Goal: Task Accomplishment & Management: Complete application form

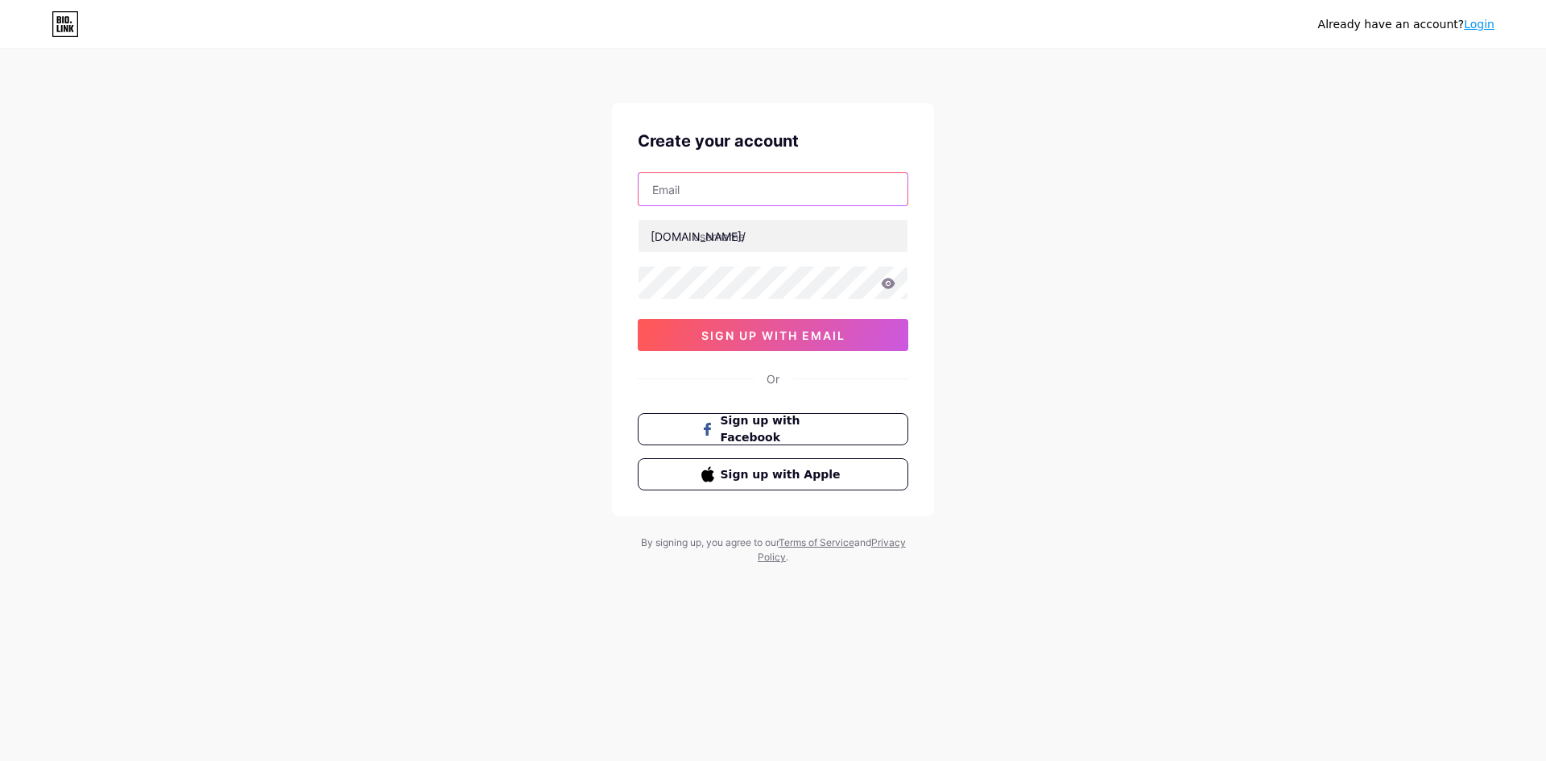
drag, startPoint x: 714, startPoint y: 195, endPoint x: 714, endPoint y: 186, distance: 8.9
click at [714, 195] on input "text" at bounding box center [773, 189] width 269 height 32
drag, startPoint x: 552, startPoint y: 165, endPoint x: 867, endPoint y: 5, distance: 354.1
click at [559, 157] on div "Already have an account? Login Create your account bio.link/ sign up with email…" at bounding box center [773, 308] width 1546 height 616
click at [726, 192] on input "text" at bounding box center [773, 189] width 269 height 32
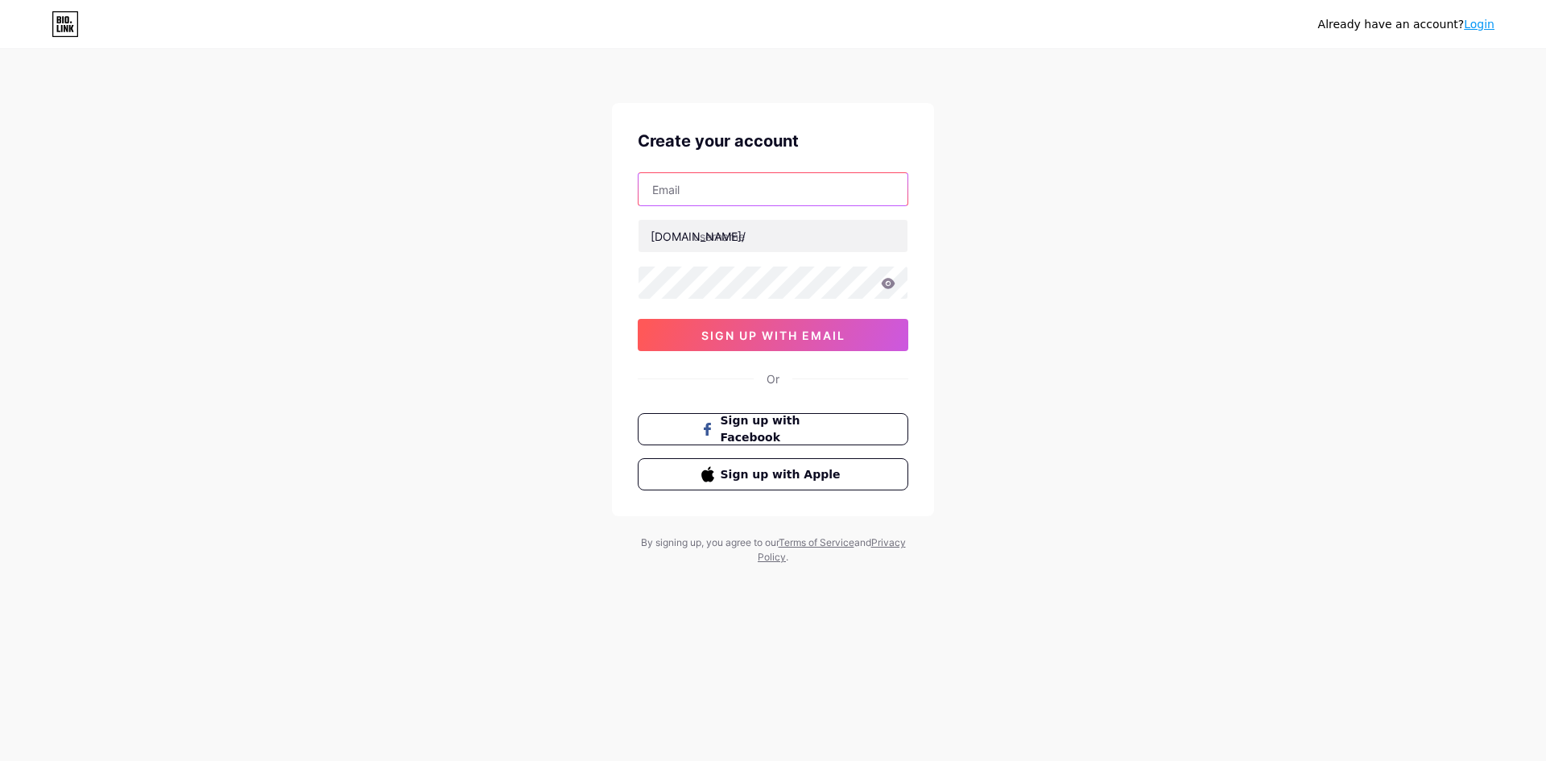
paste input "[EMAIL_ADDRESS][DOMAIN_NAME]"
type input "[EMAIL_ADDRESS][DOMAIN_NAME]"
click at [730, 240] on input "text" at bounding box center [773, 236] width 269 height 32
type input "shiowla"
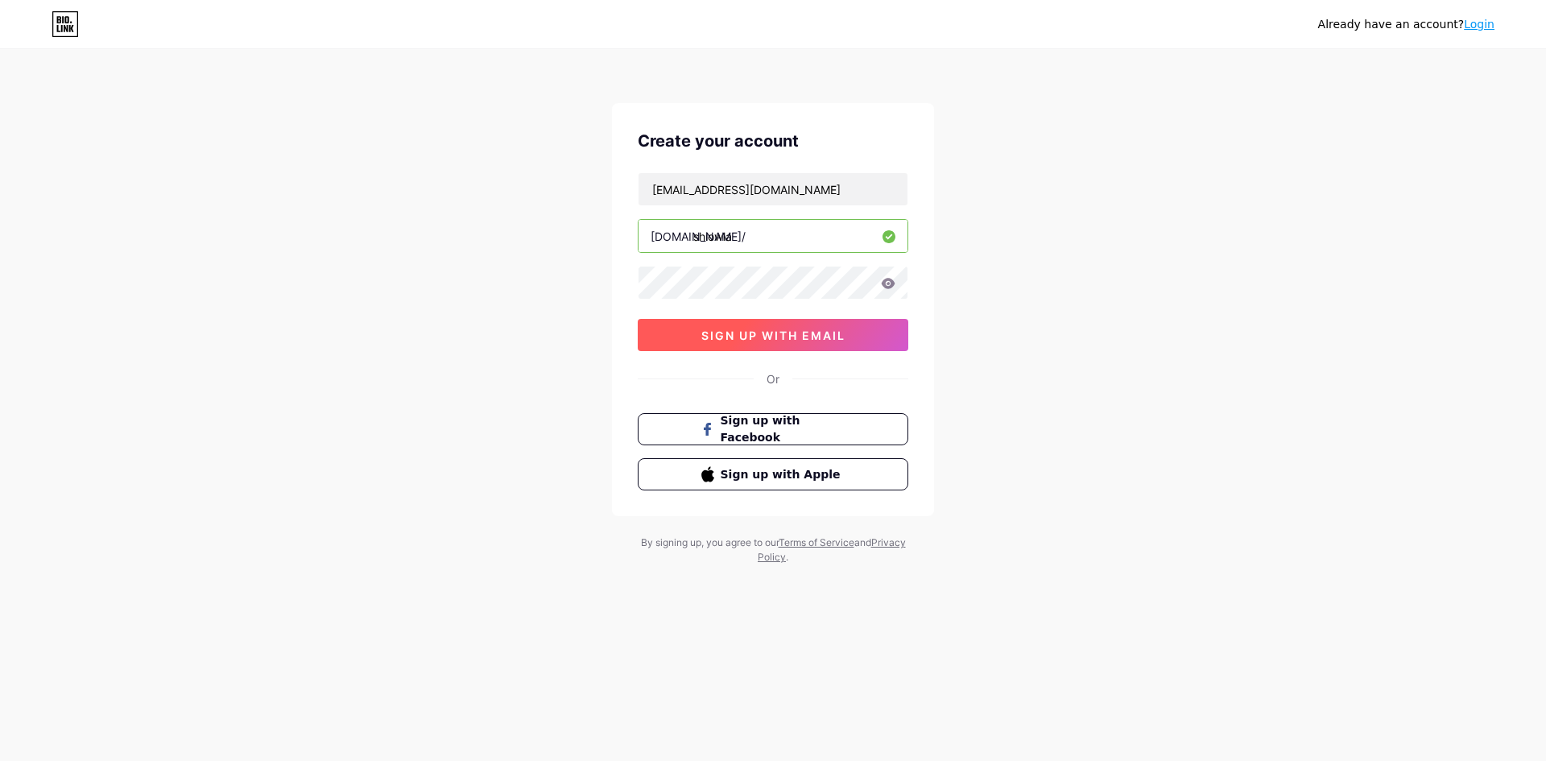
click at [820, 345] on button "sign up with email" at bounding box center [773, 335] width 271 height 32
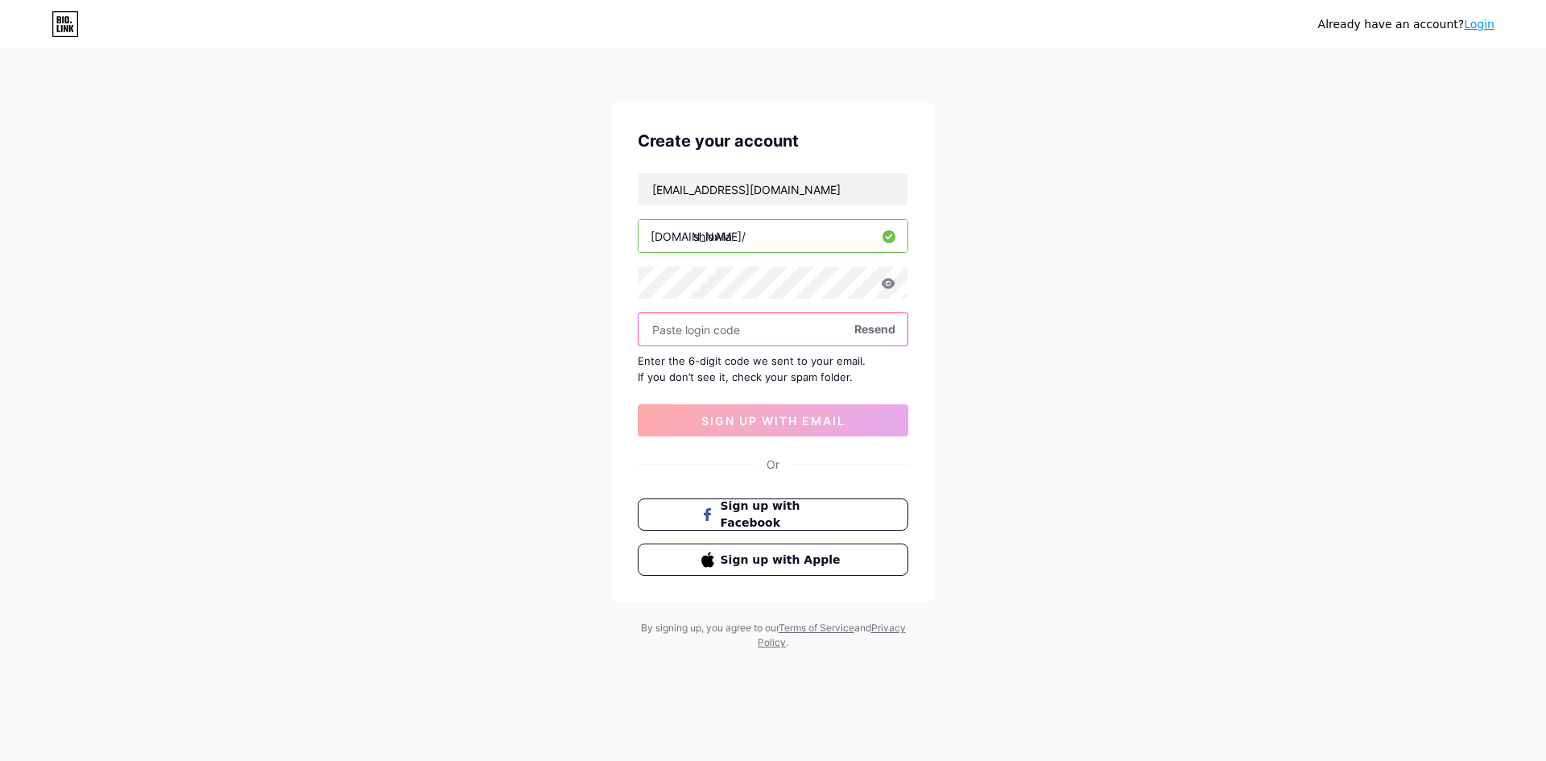
click at [796, 336] on input "text" at bounding box center [773, 329] width 269 height 32
drag, startPoint x: 752, startPoint y: 325, endPoint x: 1220, endPoint y: 321, distance: 468.0
click at [756, 325] on input "text" at bounding box center [773, 329] width 269 height 32
click at [1220, 321] on div "Already have an account? Login Create your account melindadwinatasembiring@gmai…" at bounding box center [773, 351] width 1546 height 702
click at [1029, 340] on div "Already have an account? Login Create your account melindadwinatasembiring@gmai…" at bounding box center [773, 351] width 1546 height 702
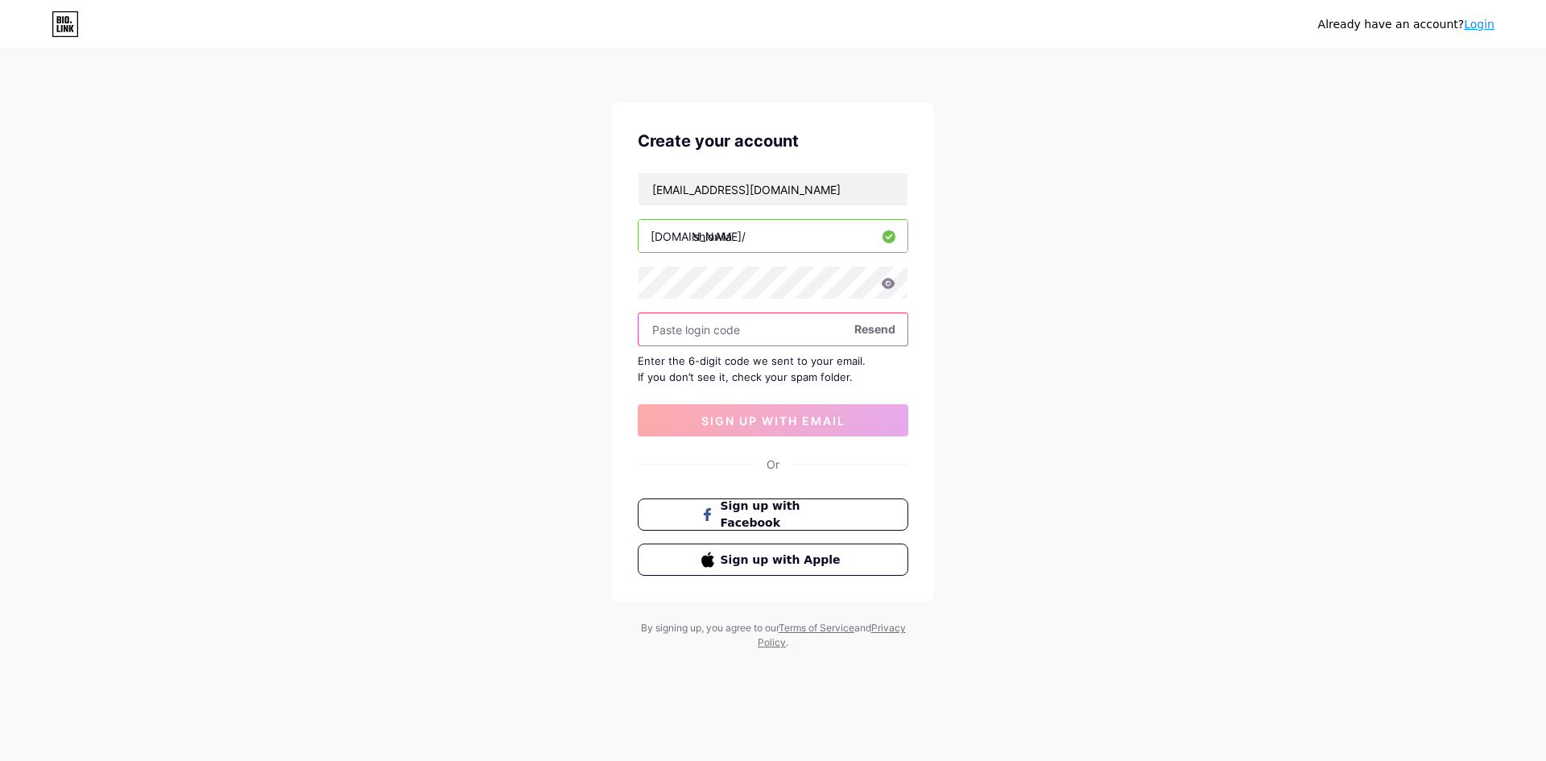
click at [825, 325] on input "text" at bounding box center [773, 329] width 269 height 32
click at [827, 327] on input "text" at bounding box center [773, 329] width 269 height 32
click at [795, 329] on input "text" at bounding box center [773, 329] width 269 height 32
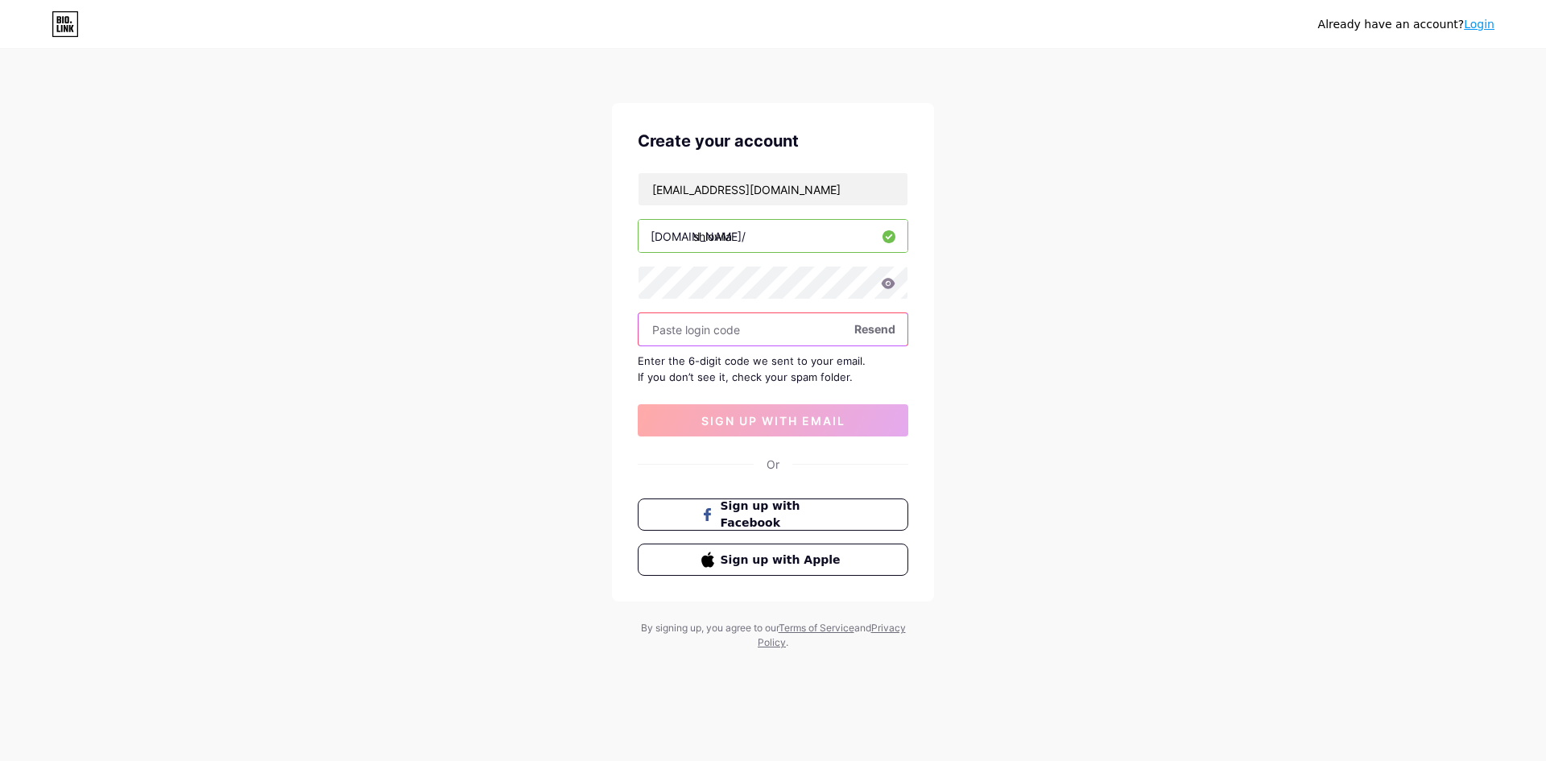
click at [818, 325] on input "text" at bounding box center [773, 329] width 269 height 32
click at [711, 344] on input "text" at bounding box center [773, 329] width 269 height 32
click at [719, 334] on input "text" at bounding box center [773, 329] width 269 height 32
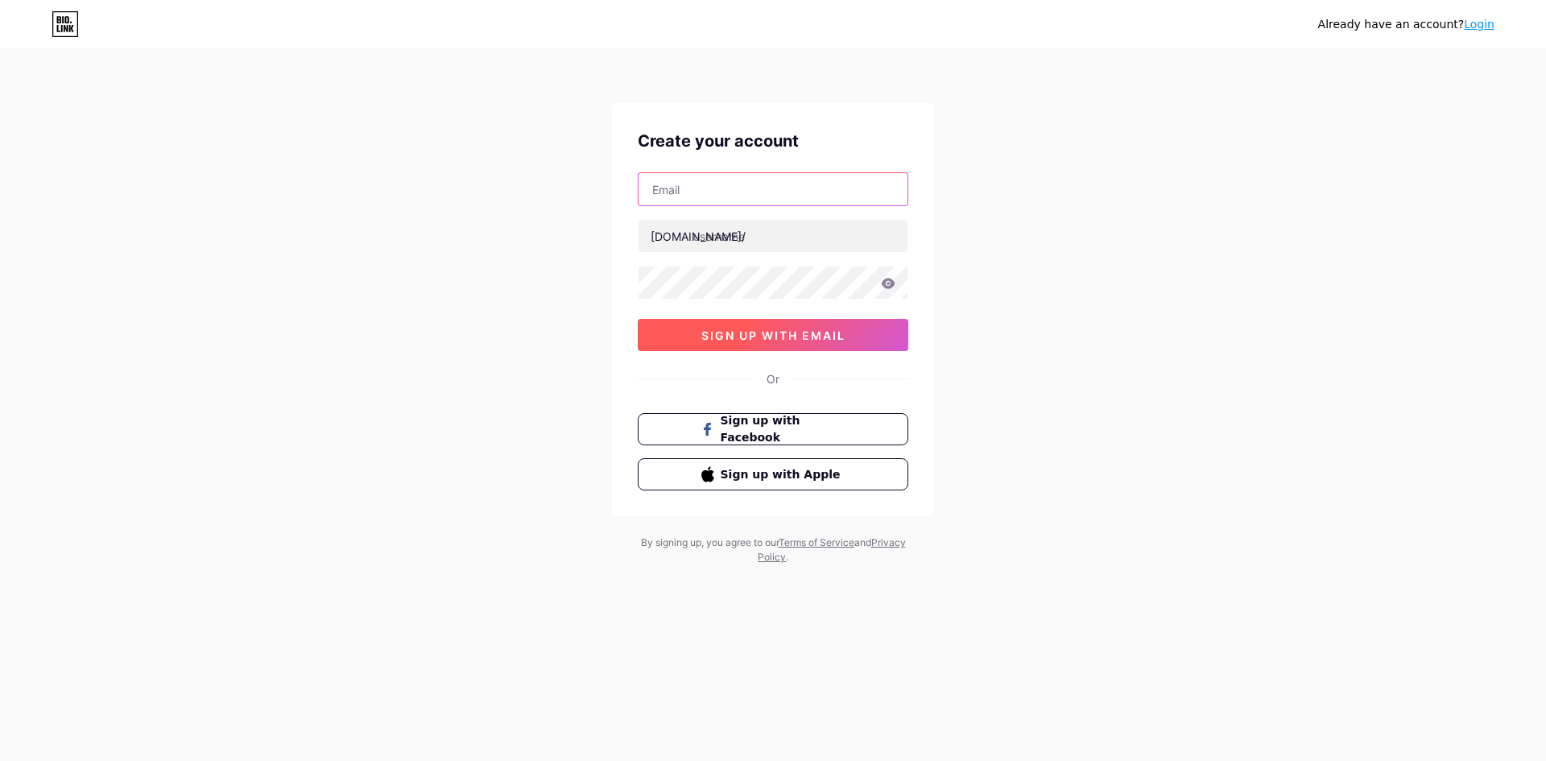
type input "[EMAIL_ADDRESS][DOMAIN_NAME]"
click at [756, 347] on button "sign up with email" at bounding box center [773, 335] width 271 height 32
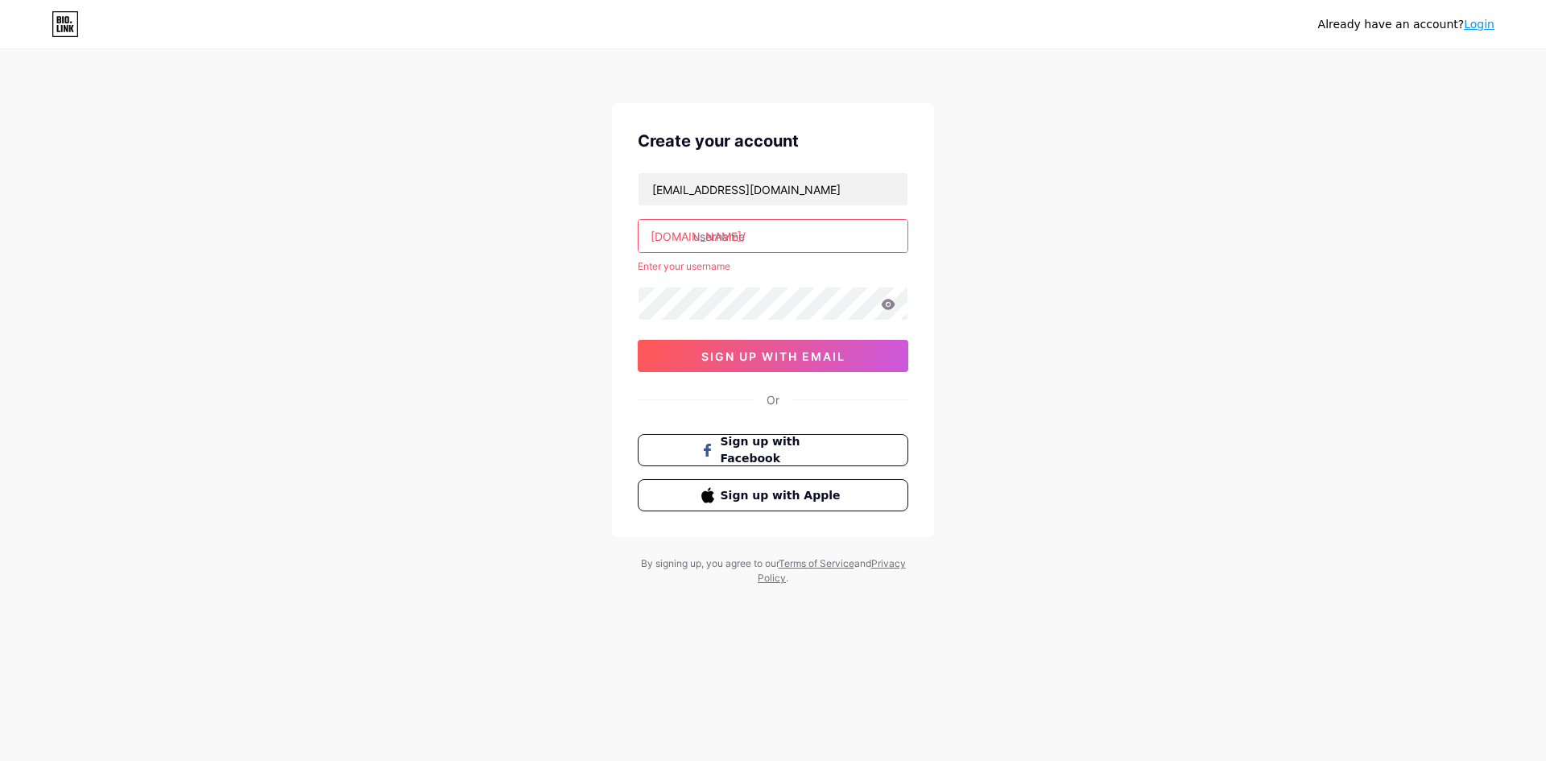
click at [466, 250] on div "Already have an account? Login Create your account [EMAIL_ADDRESS][DOMAIN_NAME]…" at bounding box center [773, 318] width 1546 height 637
click at [710, 244] on input "text" at bounding box center [773, 236] width 269 height 32
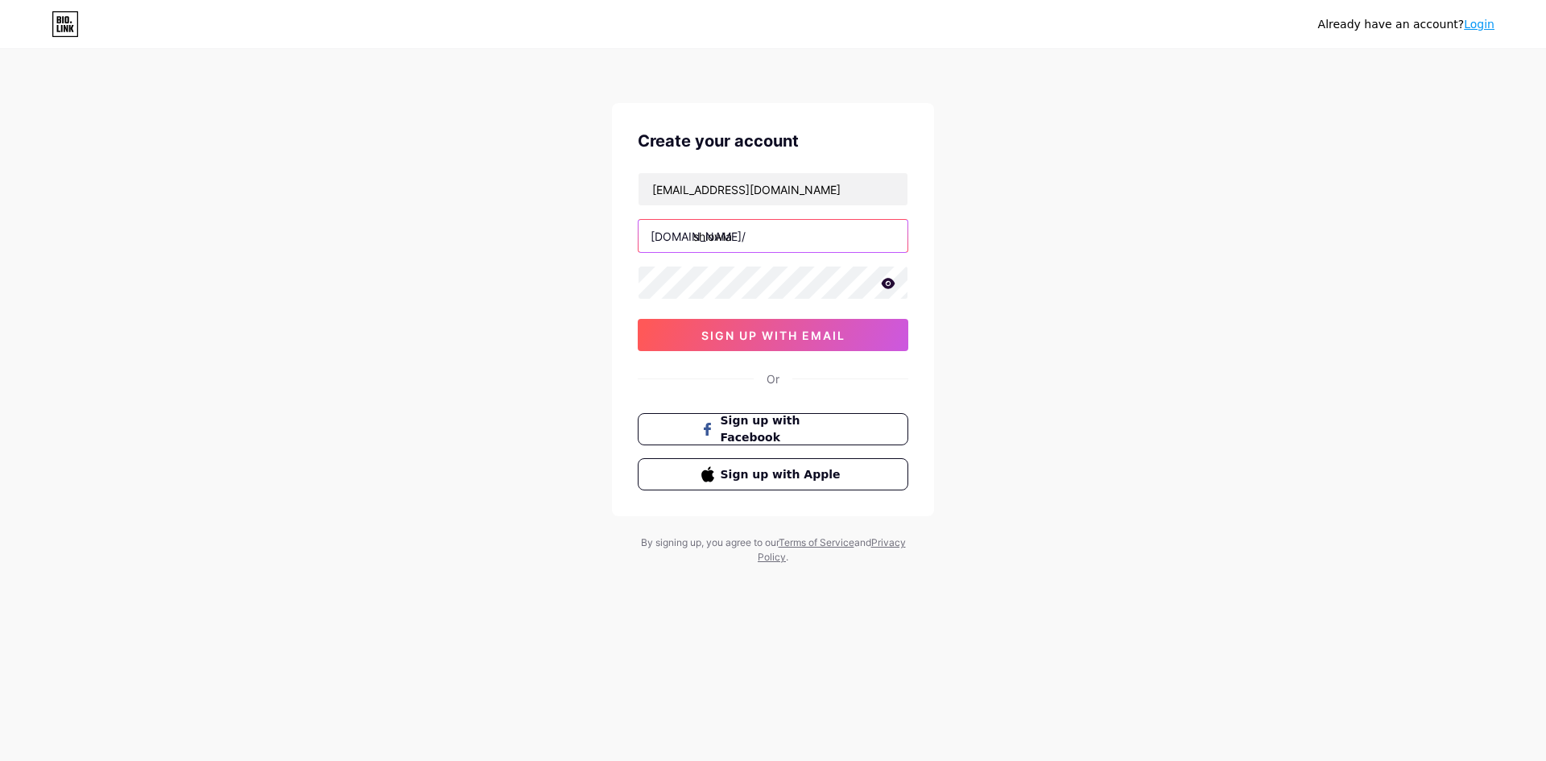
type input "shiowla"
click at [1045, 200] on div "Already have an account? Login Create your account [EMAIL_ADDRESS][DOMAIN_NAME]…" at bounding box center [773, 308] width 1546 height 616
click at [856, 230] on input "shiowla" at bounding box center [773, 236] width 269 height 32
drag, startPoint x: 1030, startPoint y: 197, endPoint x: 854, endPoint y: 311, distance: 210.2
click at [1027, 197] on div "Already have an account? Login Create your account [EMAIL_ADDRESS][DOMAIN_NAME]…" at bounding box center [773, 308] width 1546 height 616
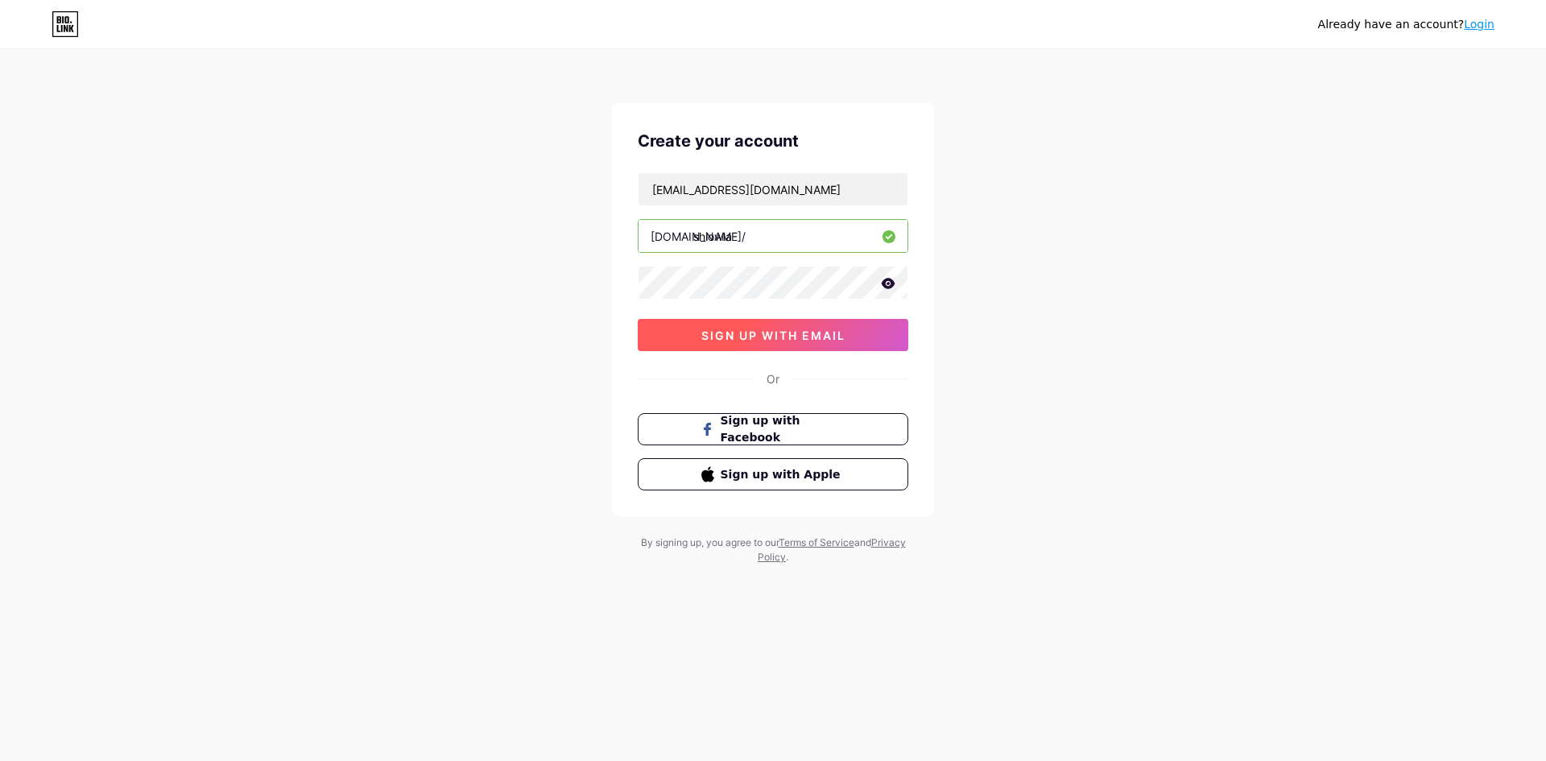
click at [821, 333] on span "sign up with email" at bounding box center [774, 336] width 144 height 14
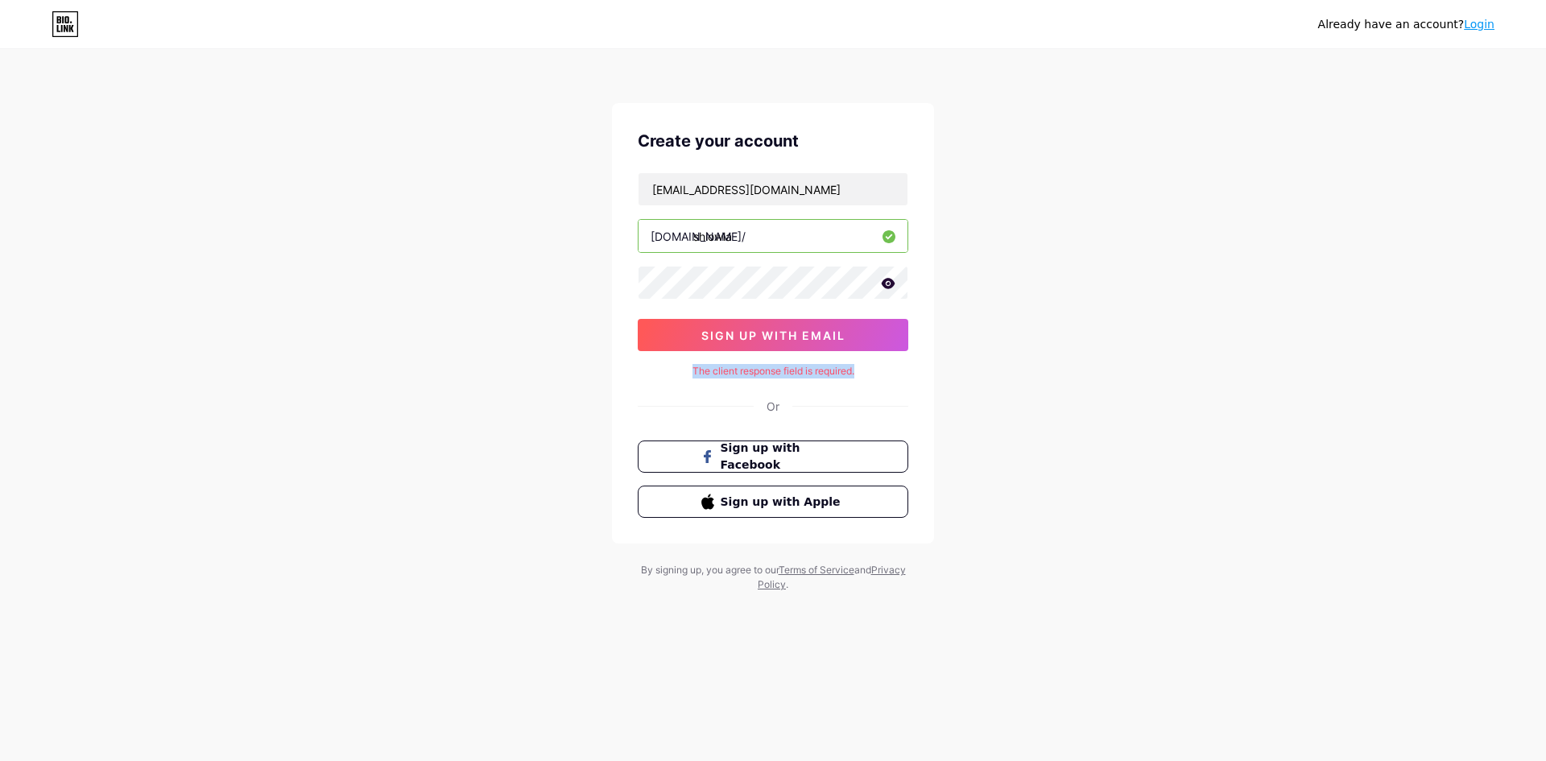
drag, startPoint x: 657, startPoint y: 373, endPoint x: 887, endPoint y: 374, distance: 229.6
click at [887, 374] on div "The client response field is required." at bounding box center [773, 371] width 271 height 14
drag, startPoint x: 1062, startPoint y: 347, endPoint x: 1048, endPoint y: 333, distance: 19.9
click at [1061, 348] on div "Already have an account? Login Create your account [EMAIL_ADDRESS][DOMAIN_NAME]…" at bounding box center [773, 322] width 1546 height 644
click at [1011, 190] on div "Already have an account? Login Create your account [EMAIL_ADDRESS][DOMAIN_NAME]…" at bounding box center [773, 322] width 1546 height 644
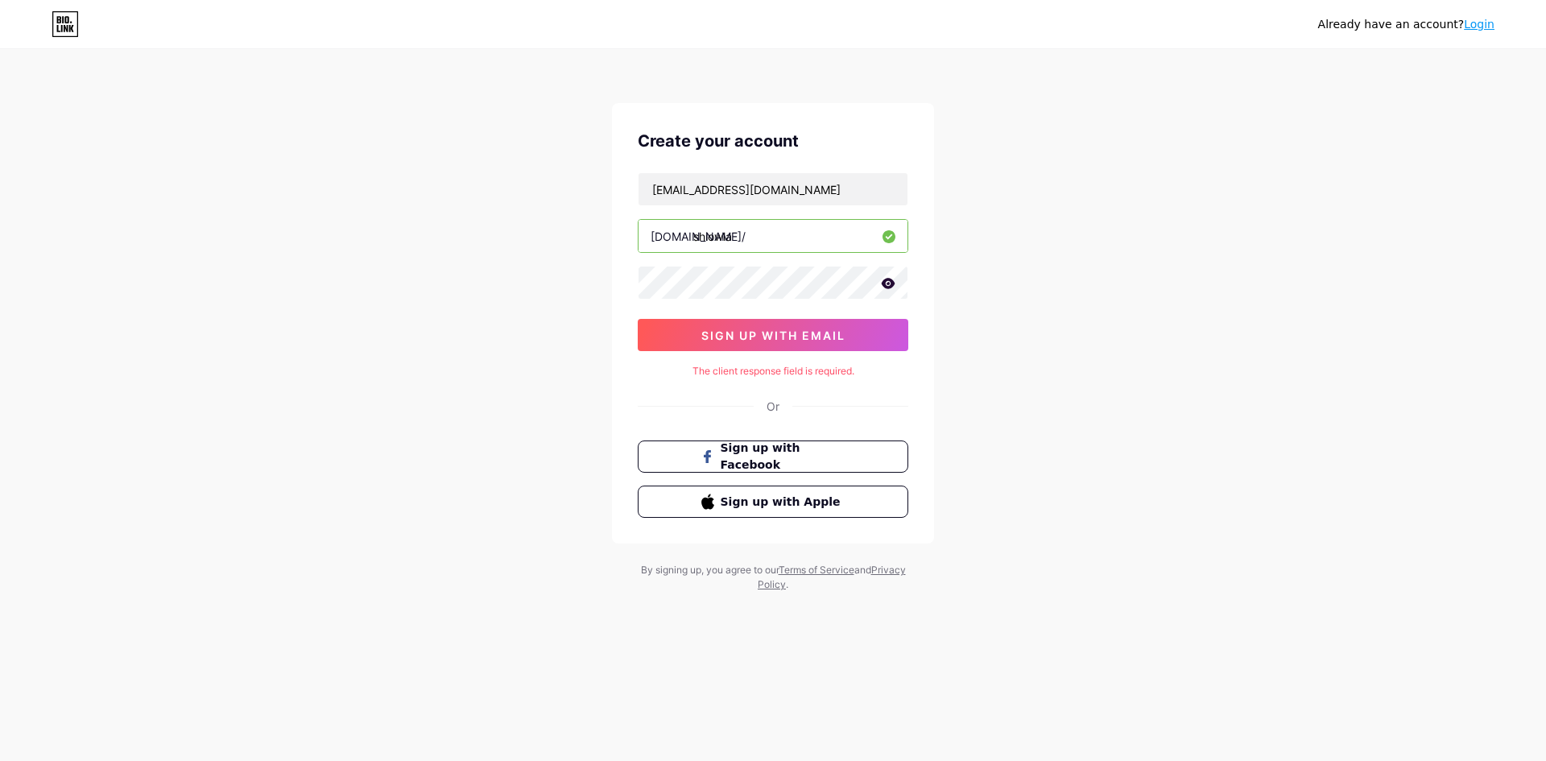
click at [887, 283] on icon at bounding box center [888, 283] width 14 height 11
click at [1004, 306] on div "Already have an account? Login Create your account [EMAIL_ADDRESS][DOMAIN_NAME]…" at bounding box center [773, 322] width 1546 height 644
click at [568, 441] on div "Already have an account? Login Create your account [EMAIL_ADDRESS][DOMAIN_NAME]…" at bounding box center [773, 322] width 1546 height 644
click at [774, 342] on button "sign up with email" at bounding box center [773, 335] width 271 height 32
drag, startPoint x: 466, startPoint y: 234, endPoint x: 466, endPoint y: 192, distance: 42.7
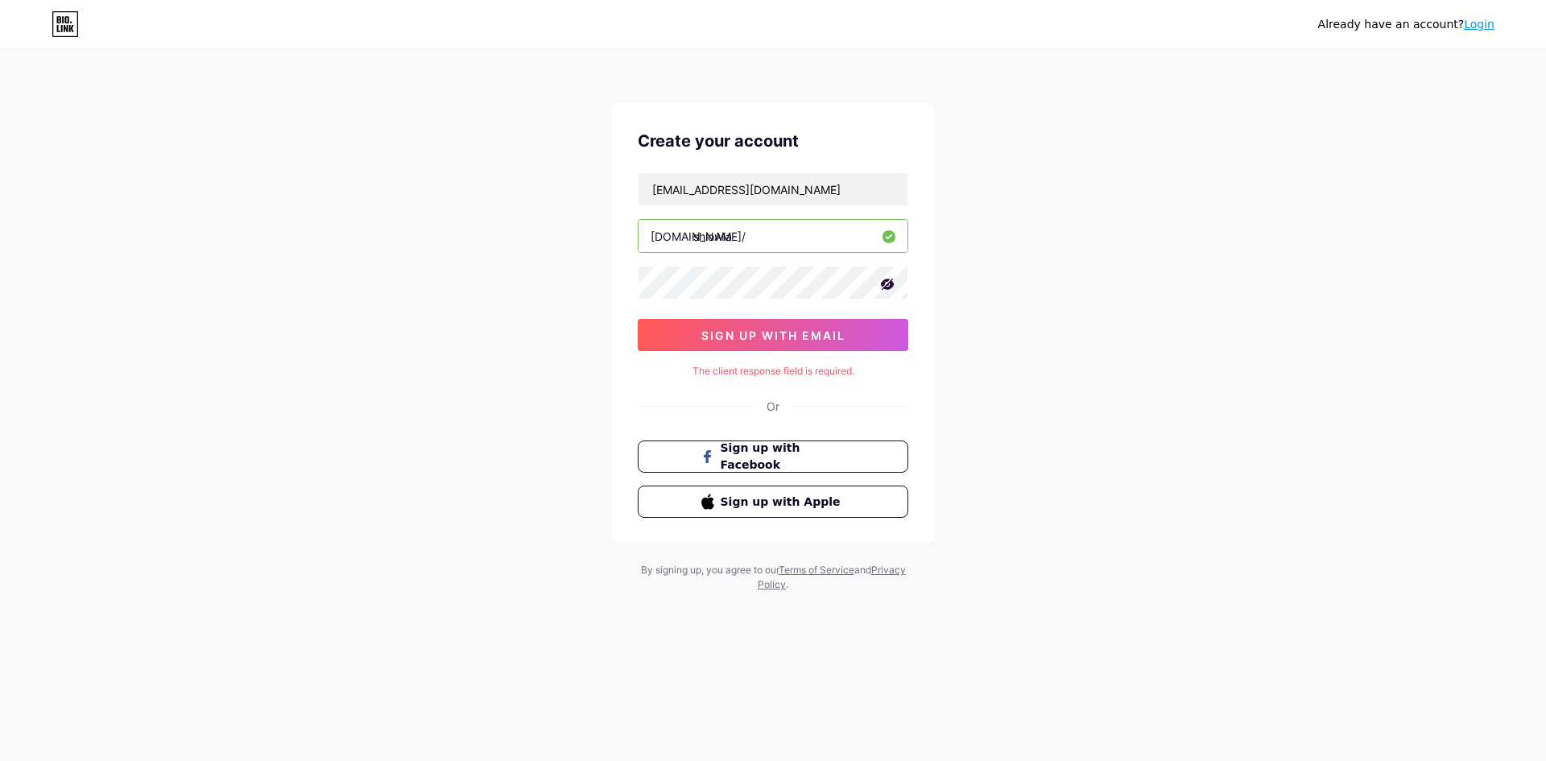
click at [466, 207] on div "Already have an account? Login Create your account [EMAIL_ADDRESS][DOMAIN_NAME]…" at bounding box center [773, 322] width 1546 height 644
